Goal: Task Accomplishment & Management: Manage account settings

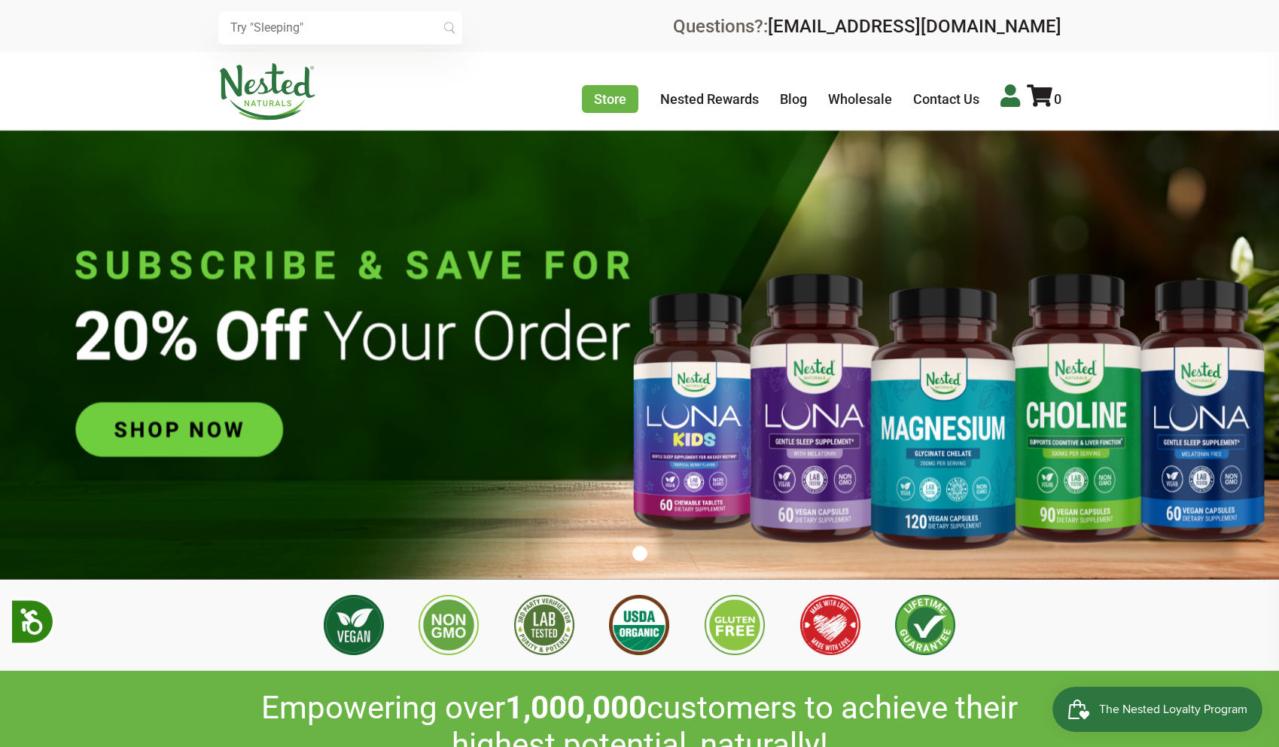
click at [1015, 96] on icon at bounding box center [1010, 95] width 20 height 23
